Goal: Go to known website: Access a specific website the user already knows

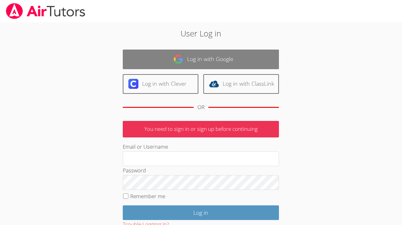
click at [172, 64] on link "Log in with Google" at bounding box center [201, 60] width 156 height 20
